Goal: Find specific page/section: Find specific page/section

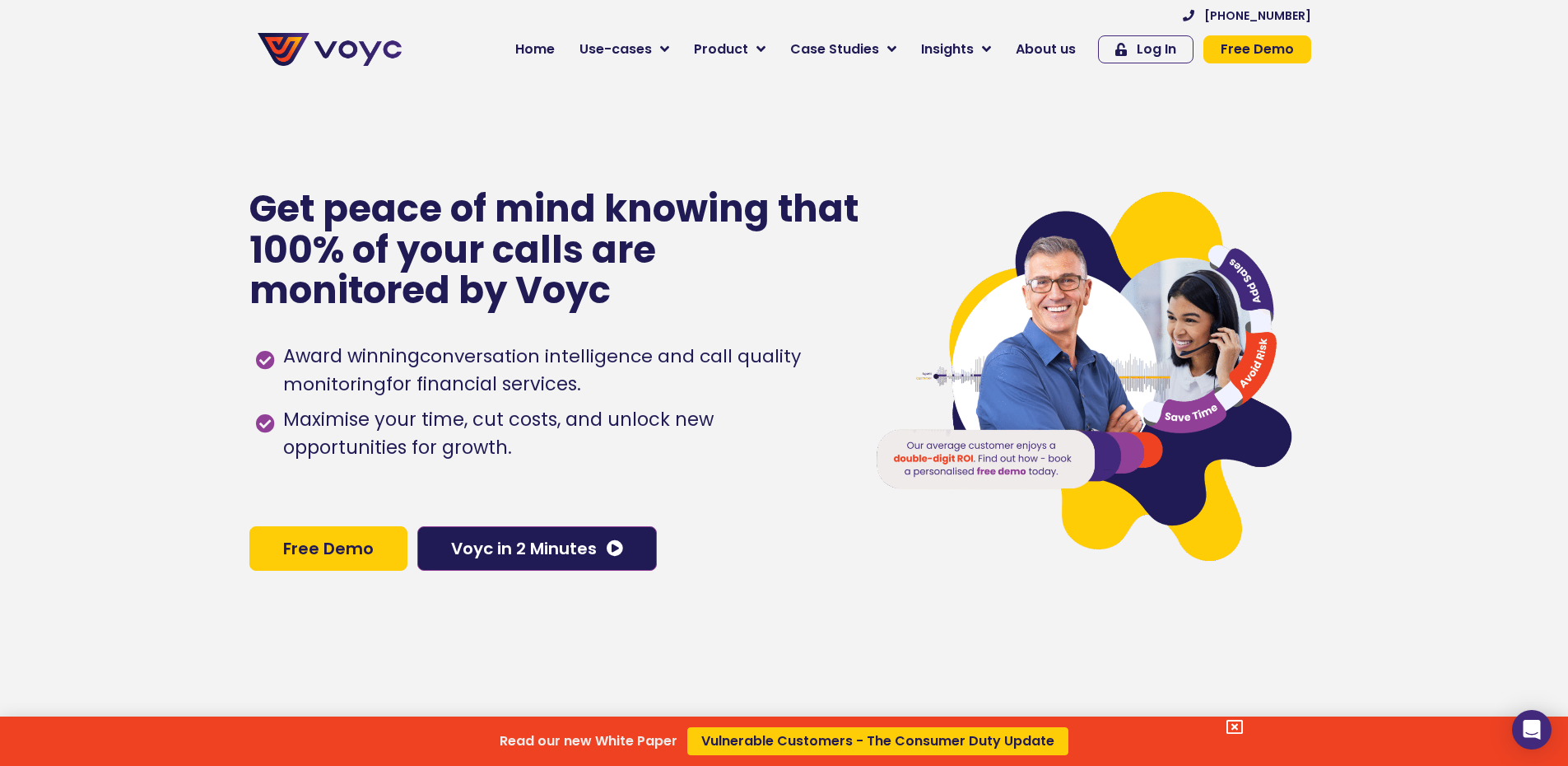
click at [1067, 47] on div "Read our new White Paper Vulnerable Customers - The Consumer Duty Update" at bounding box center [784, 383] width 1568 height 766
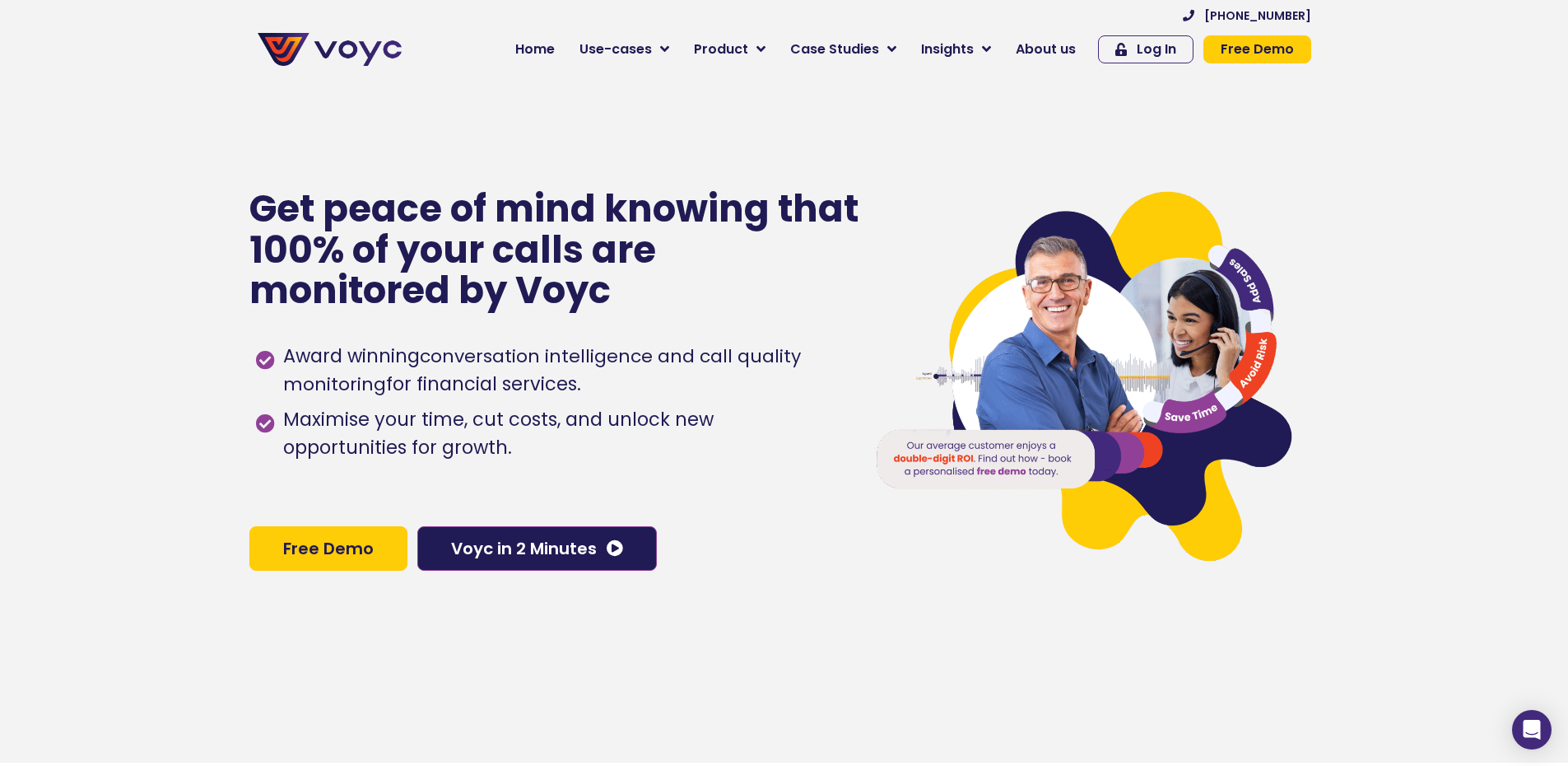
click at [1067, 47] on span "About us" at bounding box center [1045, 49] width 60 height 19
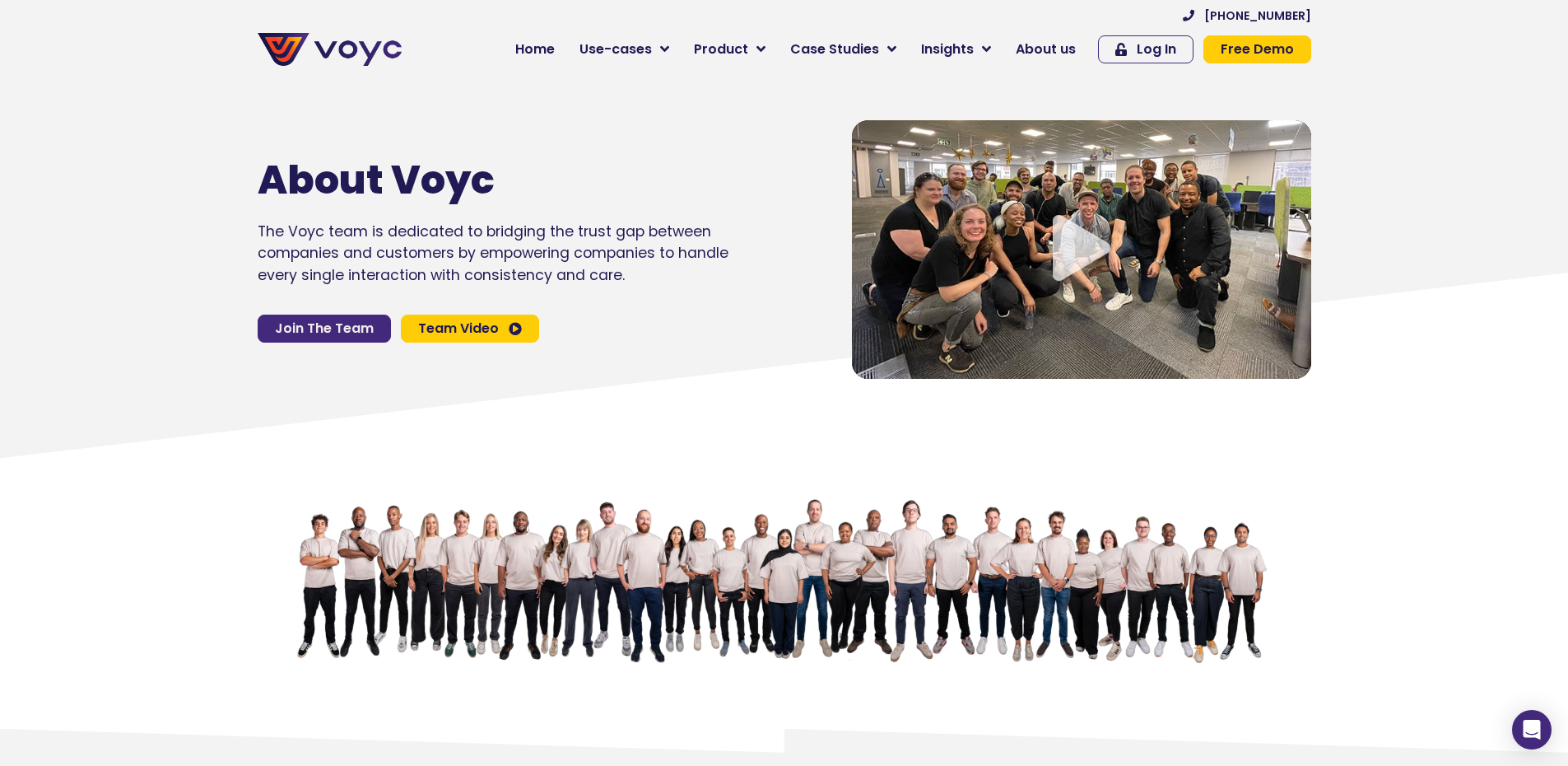
click at [345, 334] on span "Join The Team" at bounding box center [324, 329] width 99 height 14
